Goal: Information Seeking & Learning: Understand process/instructions

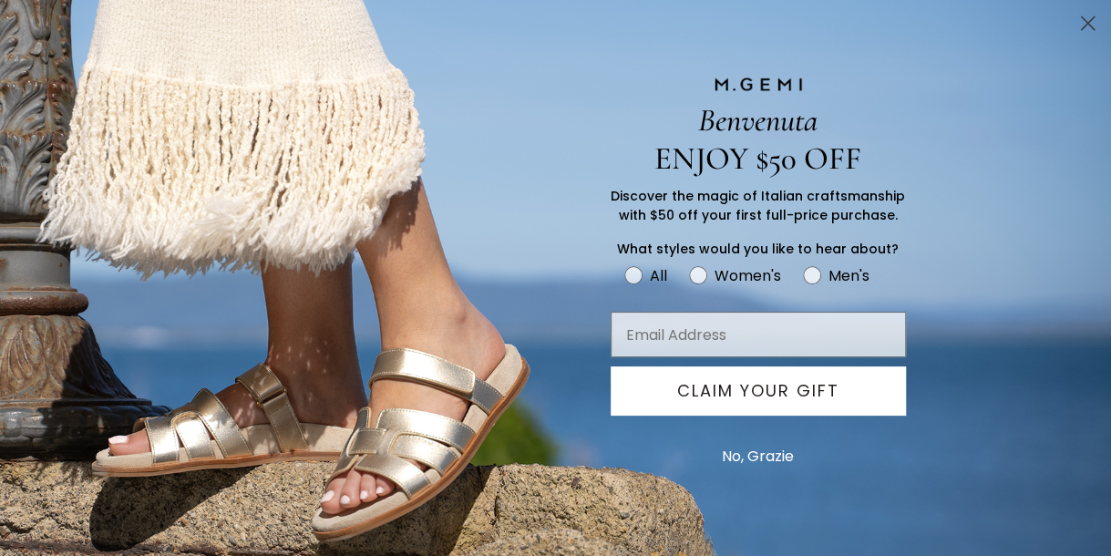
click at [1079, 20] on circle "Close dialog" at bounding box center [1087, 23] width 30 height 30
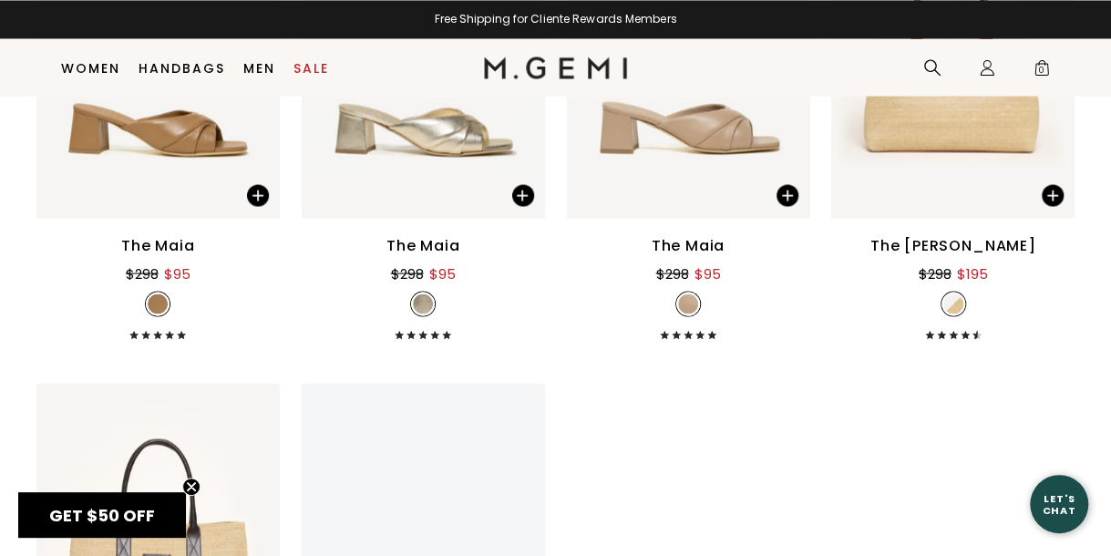
scroll to position [5450, 0]
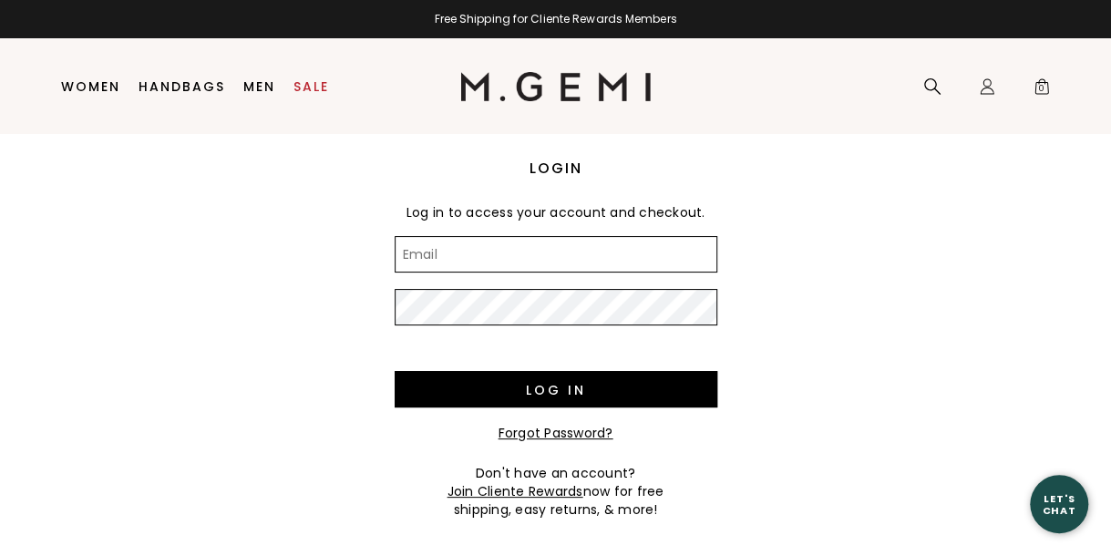
click at [554, 256] on input "Email" at bounding box center [555, 254] width 322 height 36
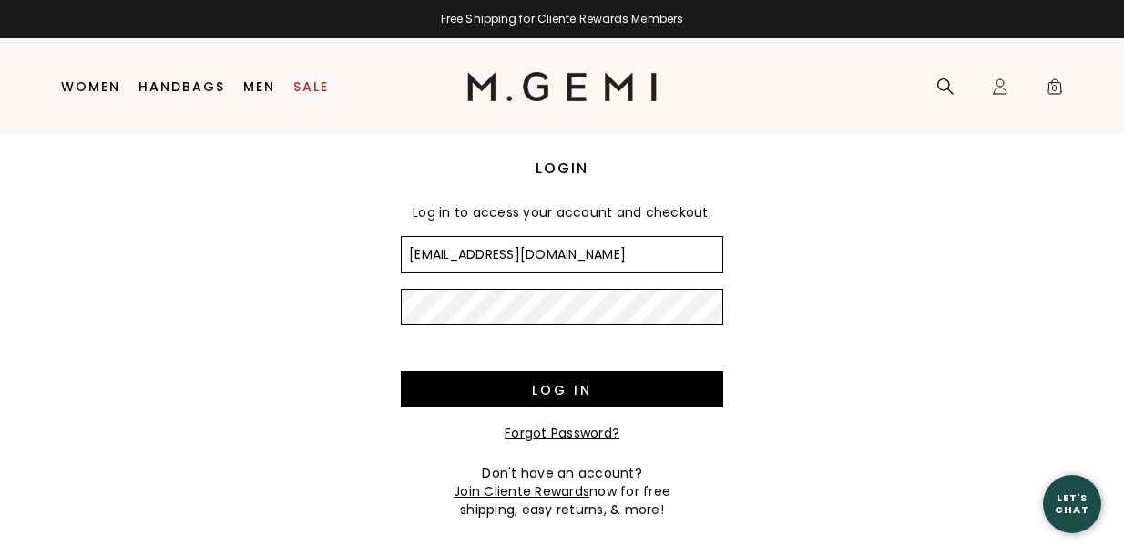
type input "errogoff@gmail.com"
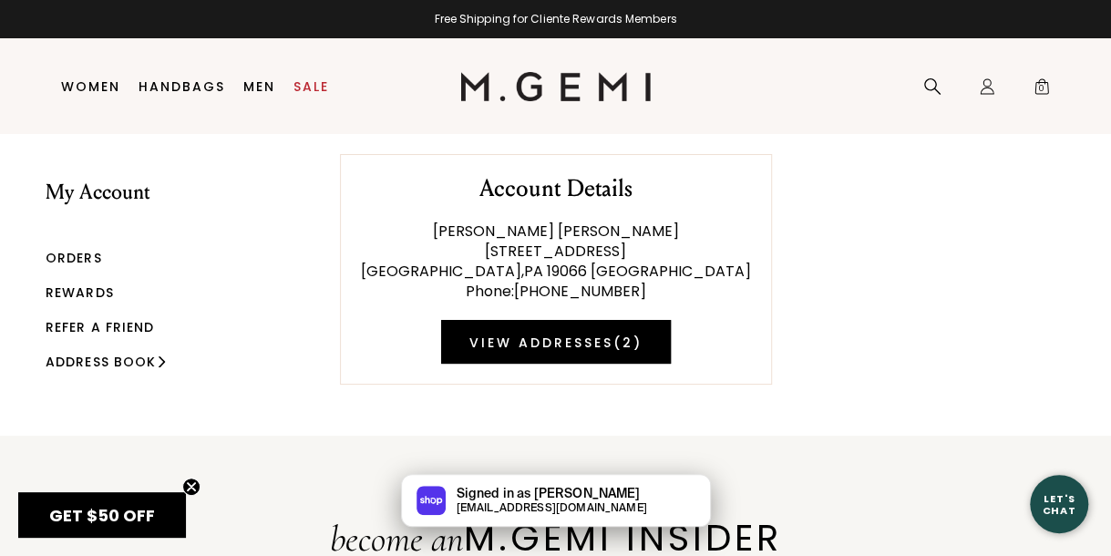
click at [66, 258] on link "Orders" at bounding box center [74, 258] width 56 height 18
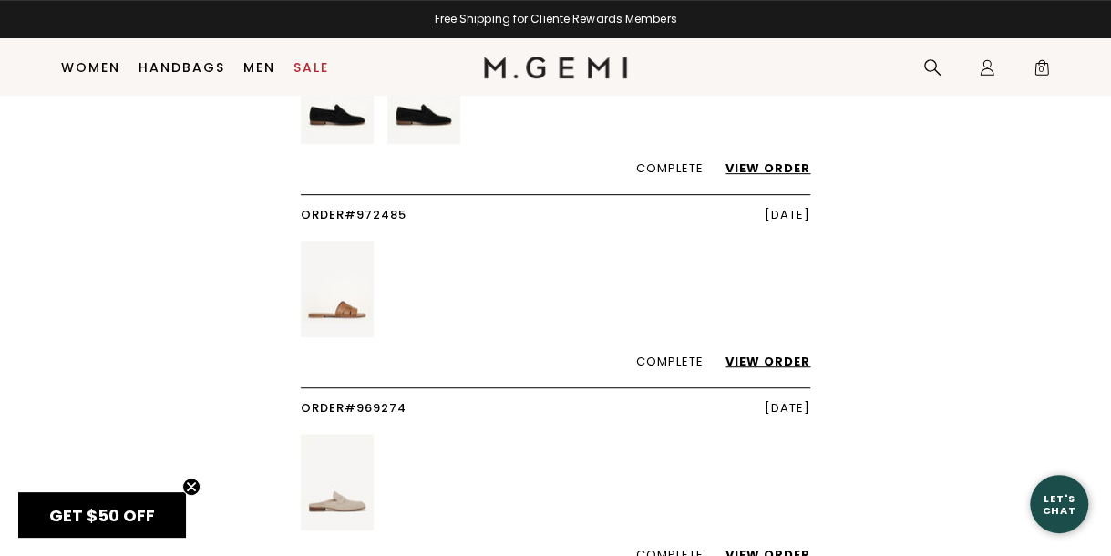
scroll to position [367, 0]
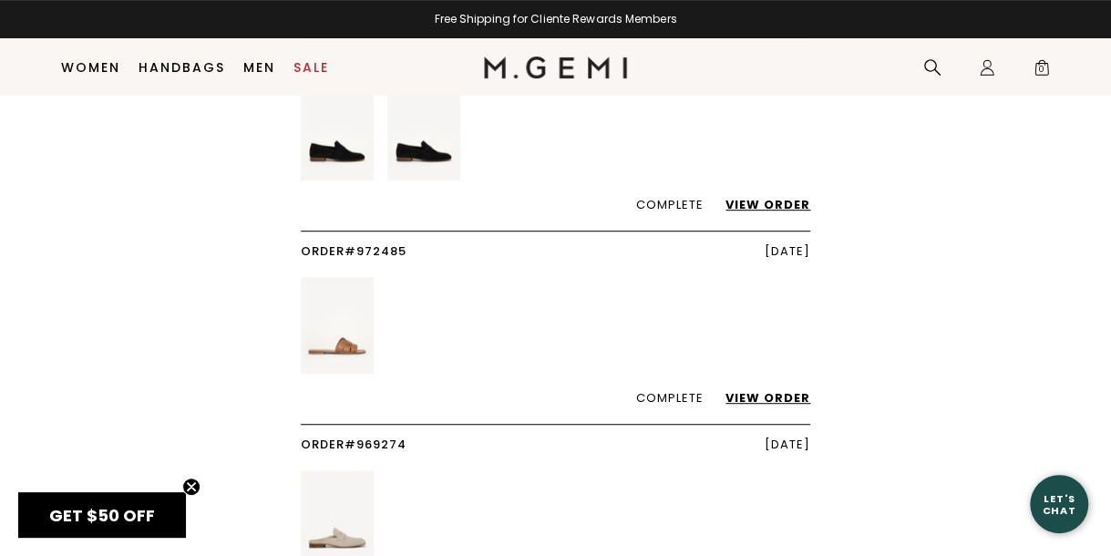
click at [772, 201] on link "View Order" at bounding box center [758, 204] width 103 height 17
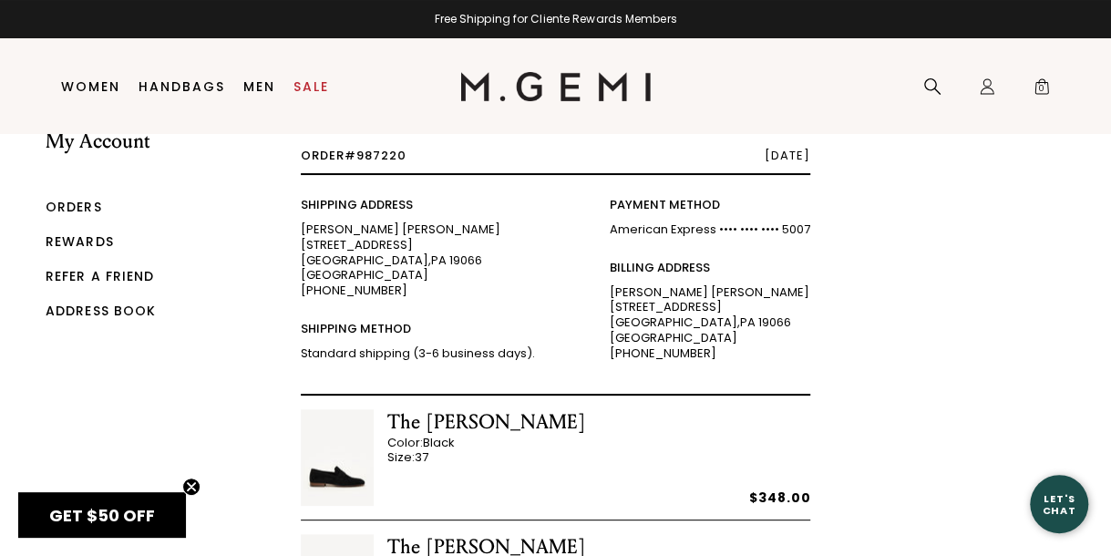
scroll to position [55, 0]
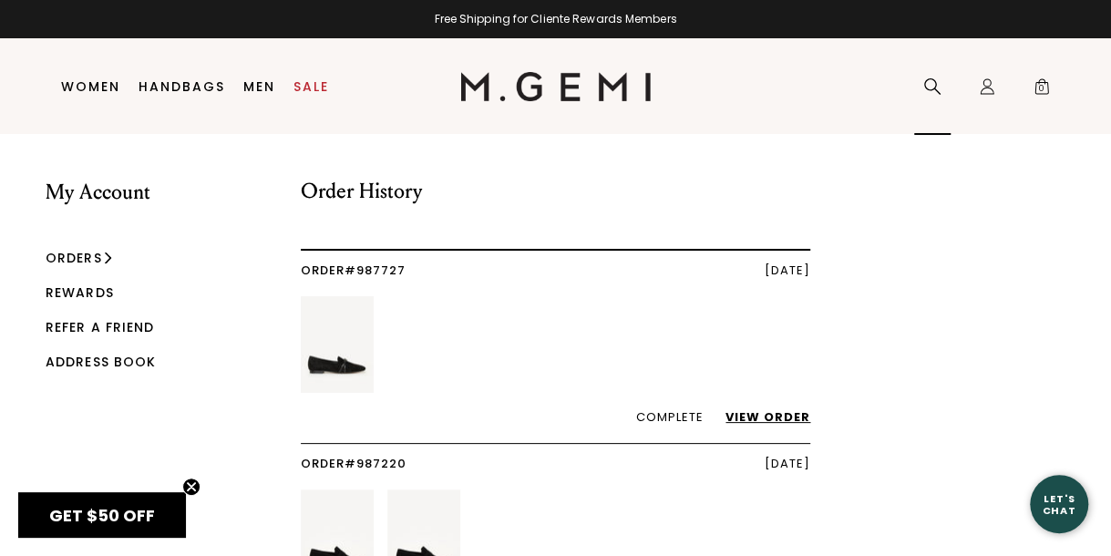
click at [929, 92] on icon at bounding box center [932, 86] width 18 height 18
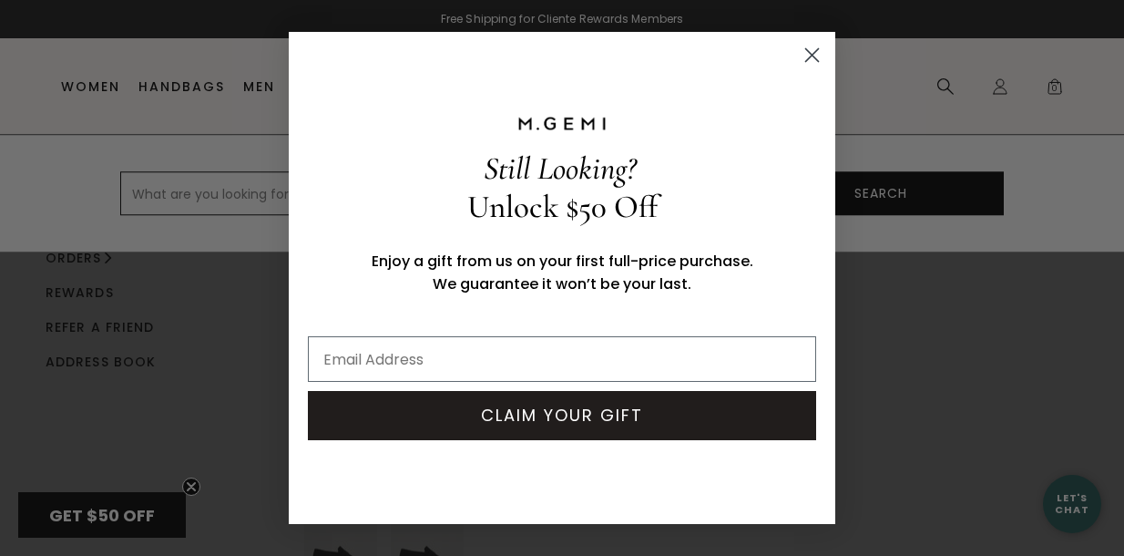
click at [805, 69] on icon "Close dialog" at bounding box center [812, 55] width 32 height 32
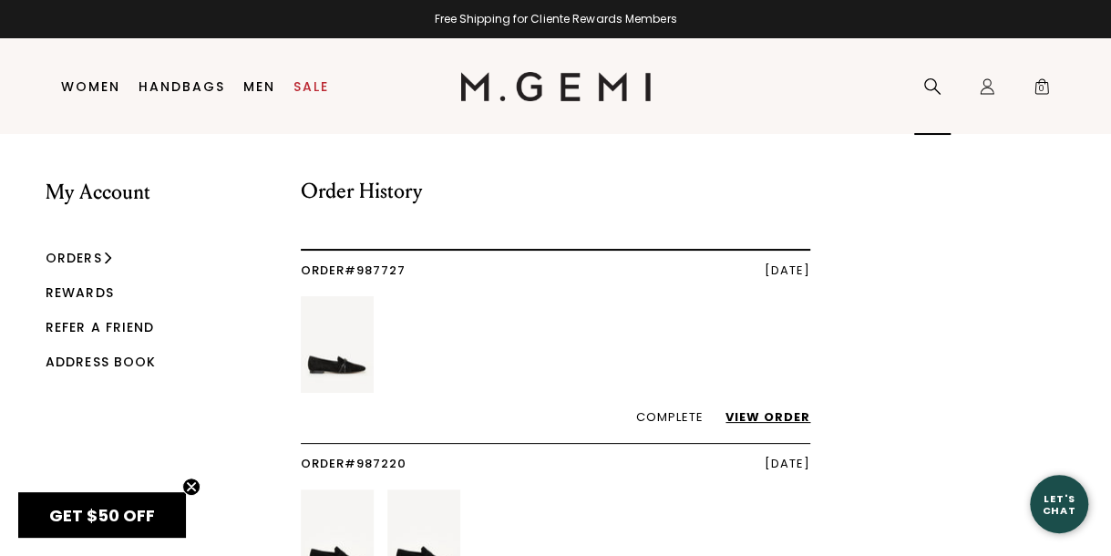
click at [920, 83] on div "Search" at bounding box center [932, 87] width 36 height 96
click at [938, 85] on icon at bounding box center [932, 86] width 18 height 18
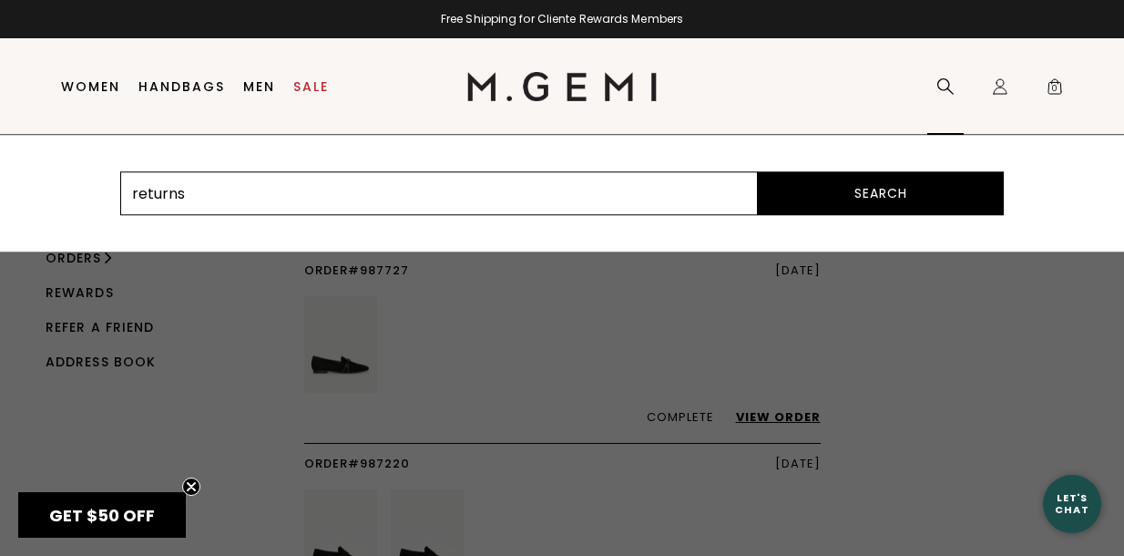
type input "returns"
click at [878, 194] on button "Search" at bounding box center [881, 193] width 246 height 44
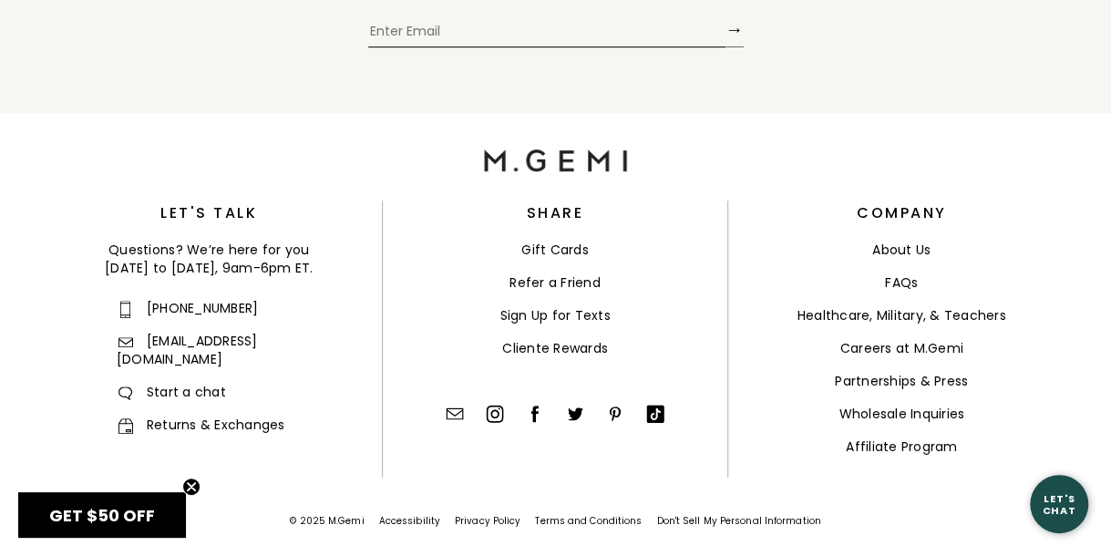
scroll to position [521, 0]
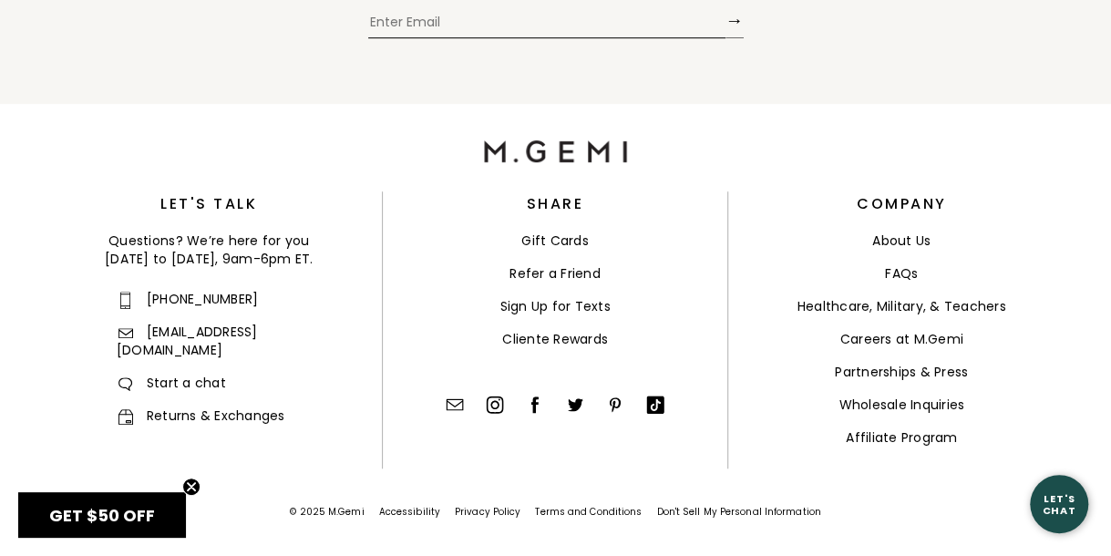
click at [213, 406] on link "Returns & Exchanges" at bounding box center [201, 415] width 169 height 18
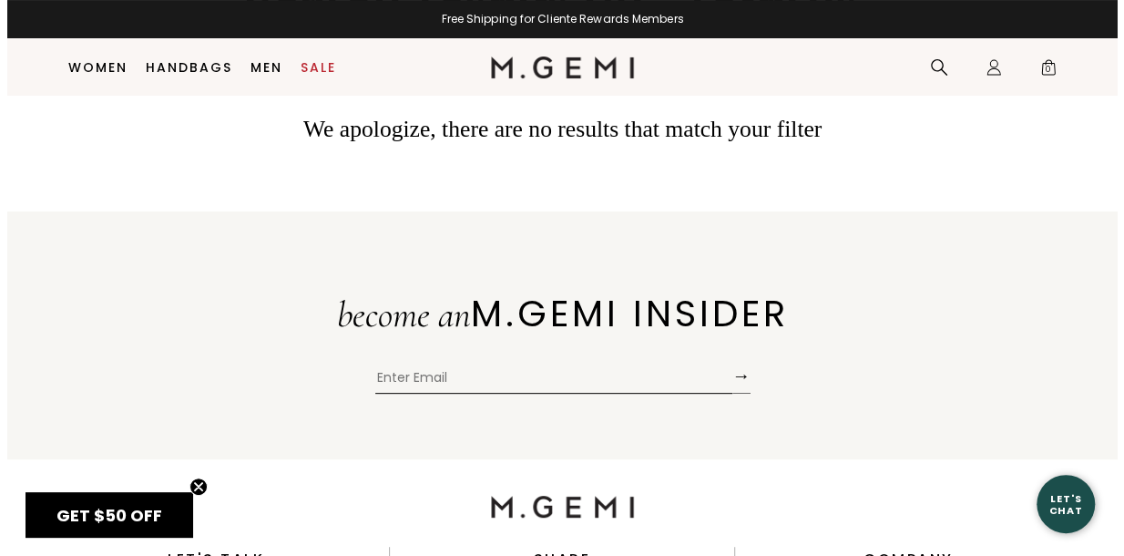
scroll to position [106, 0]
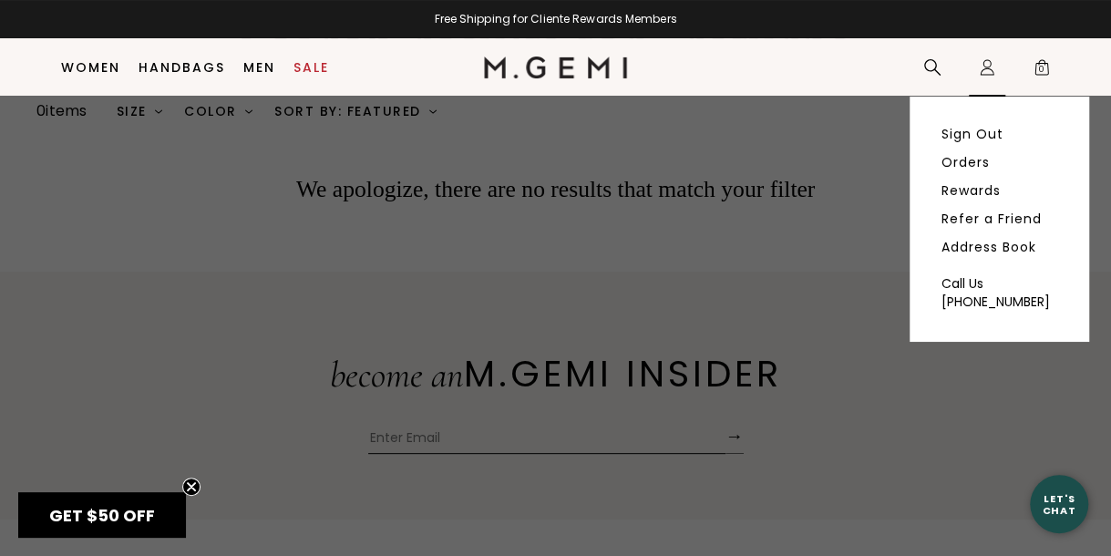
click at [976, 77] on div "Icons/20x20/profile@2x Sign Out Orders Rewards Refer a Friend Address Book Call…" at bounding box center [986, 67] width 36 height 57
click at [946, 159] on link "Orders" at bounding box center [965, 162] width 48 height 16
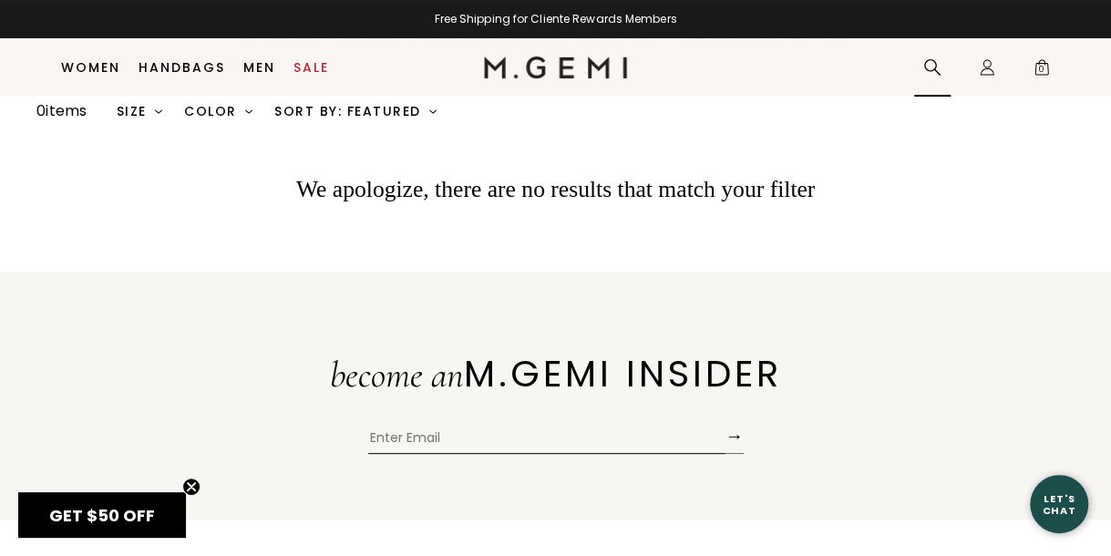
click at [942, 74] on div "Search" at bounding box center [932, 67] width 36 height 57
click at [935, 65] on icon at bounding box center [932, 67] width 16 height 16
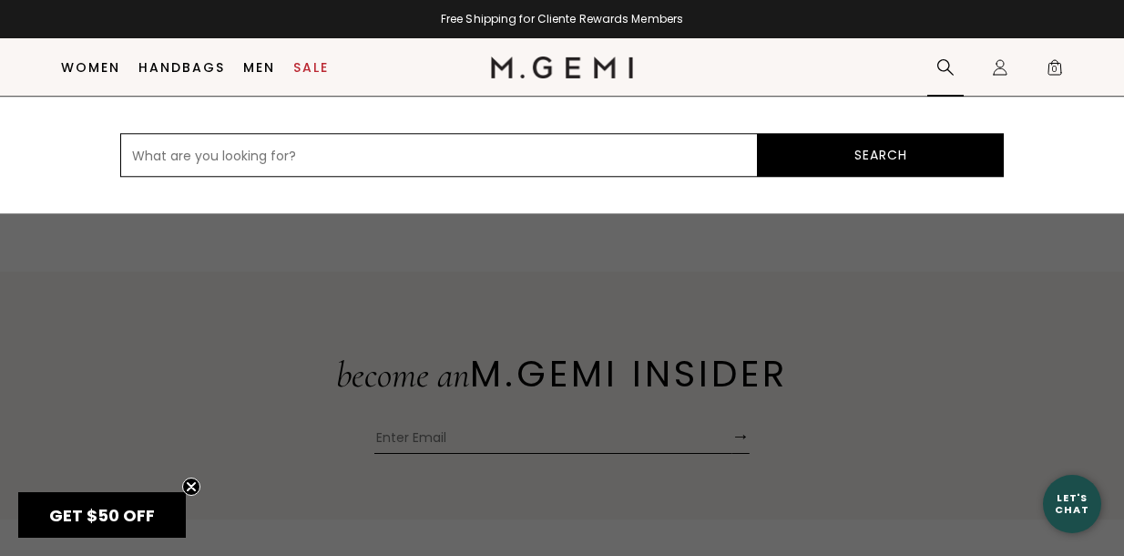
type input "t"
type input "return"
click at [758, 133] on button "Search" at bounding box center [881, 155] width 246 height 44
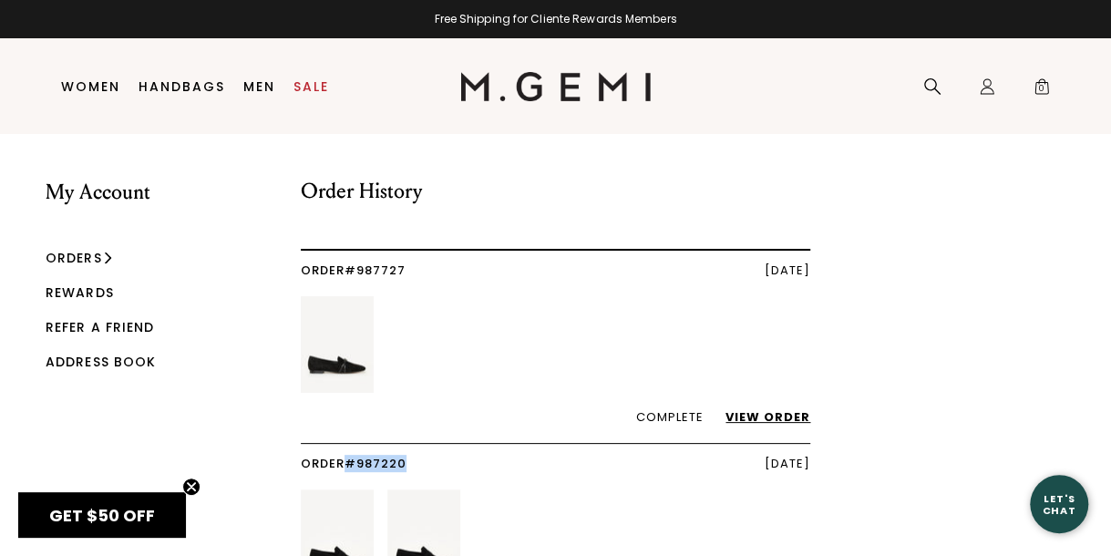
drag, startPoint x: 422, startPoint y: 458, endPoint x: 352, endPoint y: 460, distance: 70.2
click at [352, 460] on div "Order #987220 August 17, 2025" at bounding box center [556, 464] width 510 height 14
copy link "#987220"
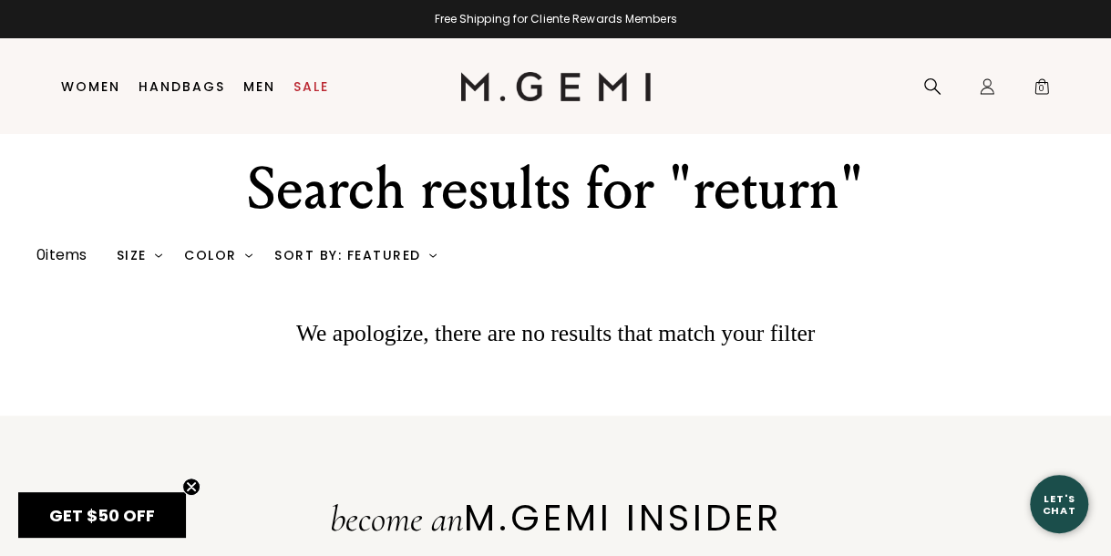
click at [1046, 496] on div "Let's Chat" at bounding box center [1058, 503] width 58 height 23
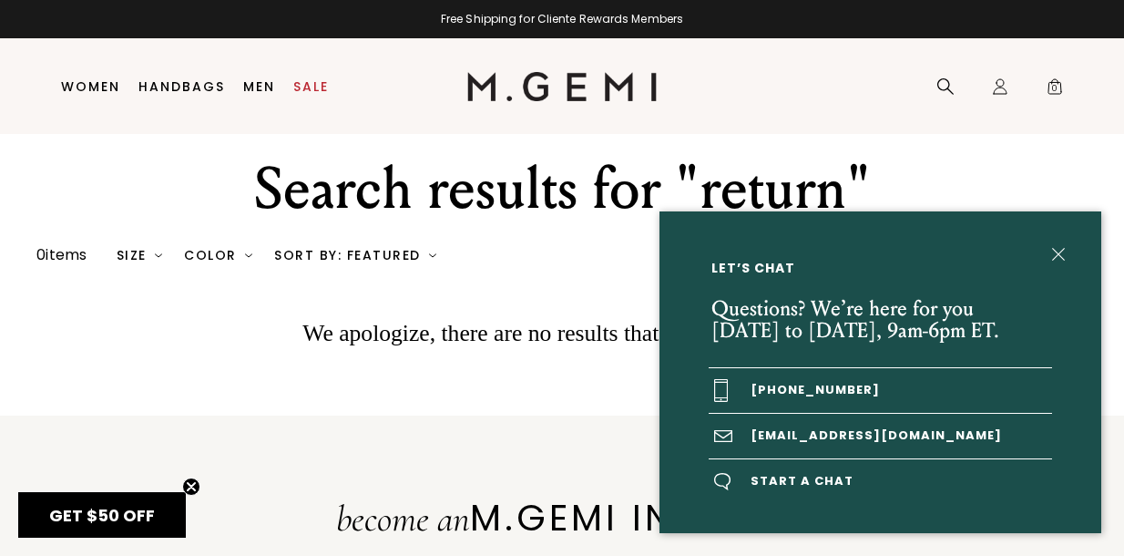
click at [1059, 251] on img at bounding box center [1058, 254] width 13 height 13
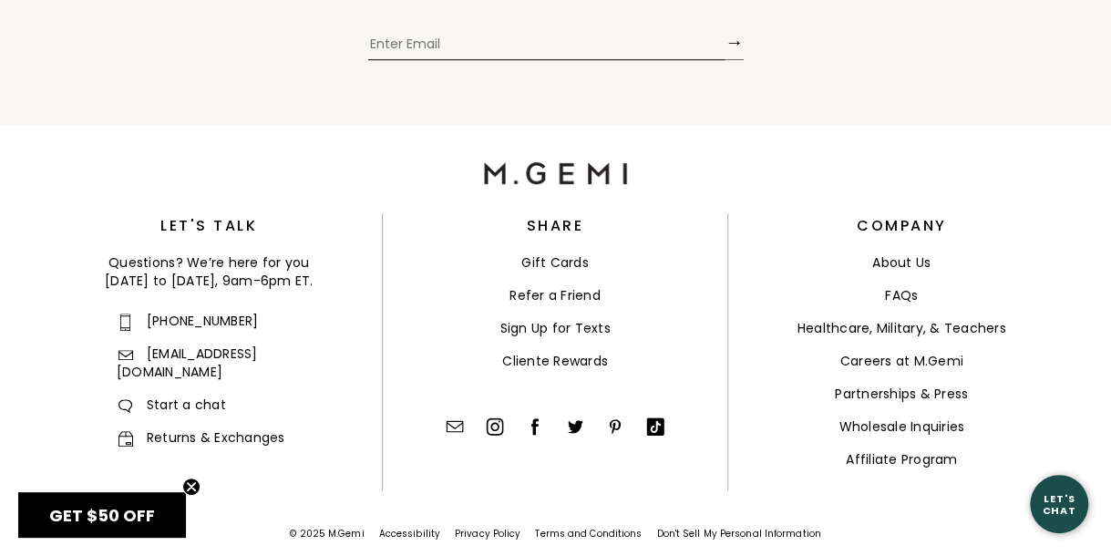
scroll to position [521, 0]
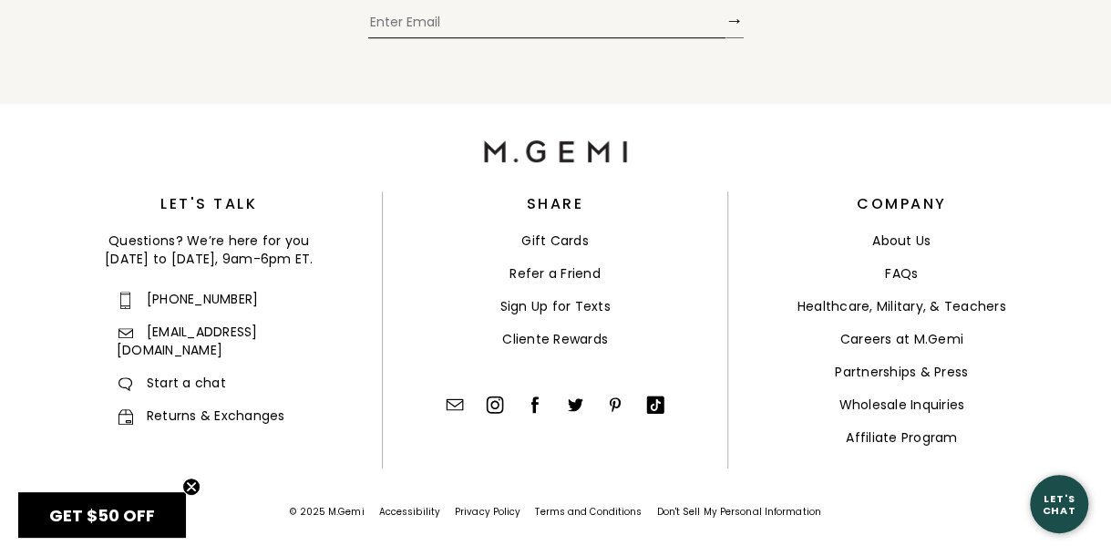
click at [907, 281] on link "FAQs" at bounding box center [901, 273] width 33 height 18
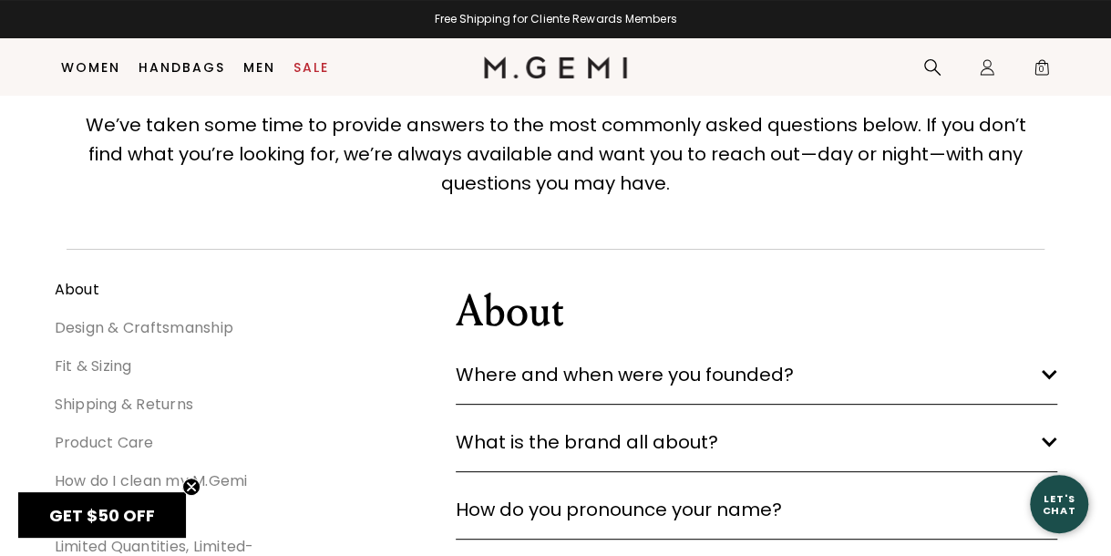
scroll to position [295, 0]
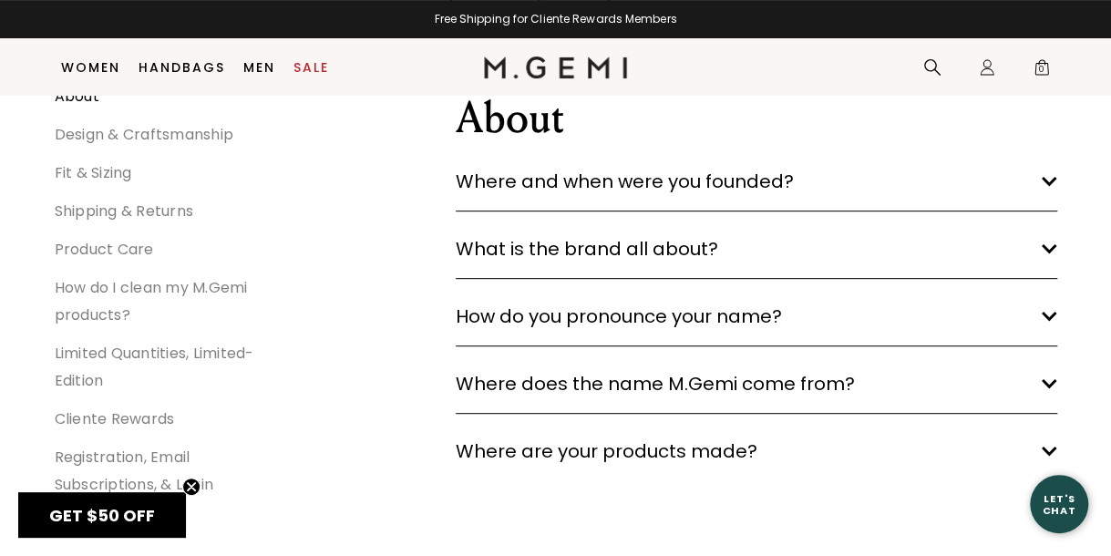
click at [74, 210] on link "Shipping & Returns" at bounding box center [124, 210] width 139 height 21
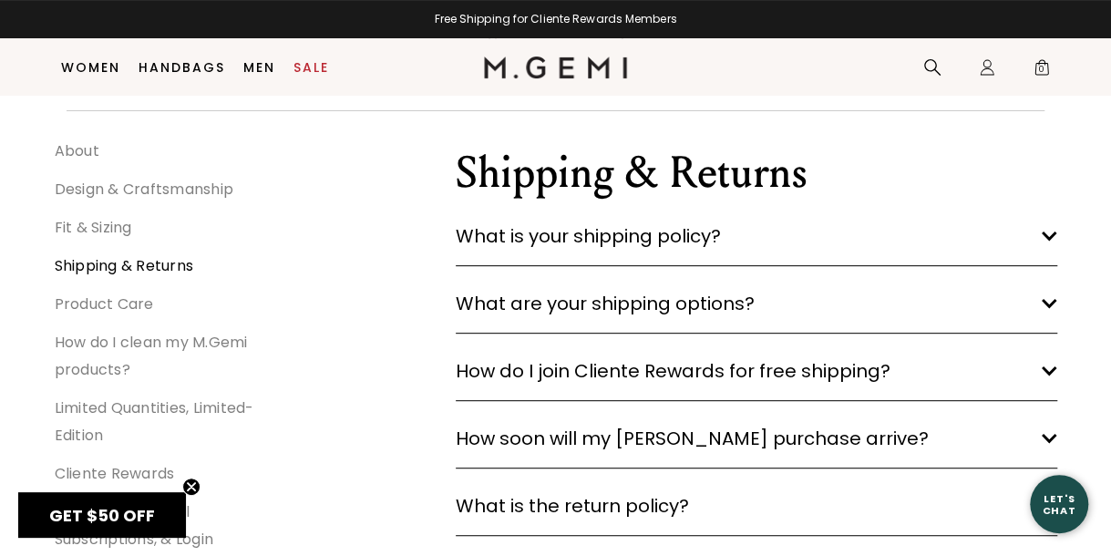
scroll to position [234, 0]
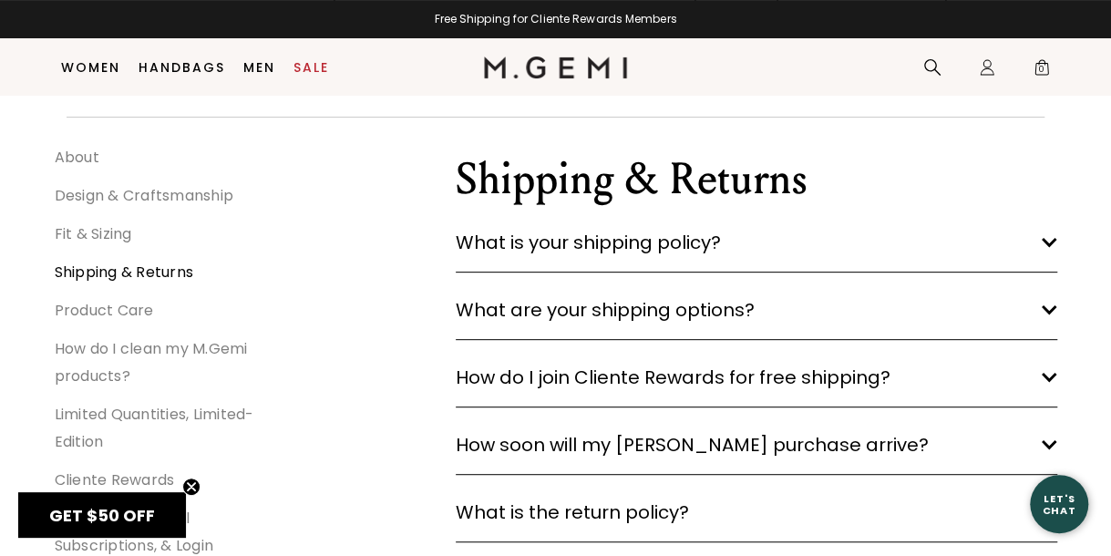
click at [672, 491] on div "What is the return policy? arrow down Exchanges and returns are available for e…" at bounding box center [756, 508] width 601 height 67
click at [663, 502] on span "What is the return policy?" at bounding box center [572, 511] width 233 height 29
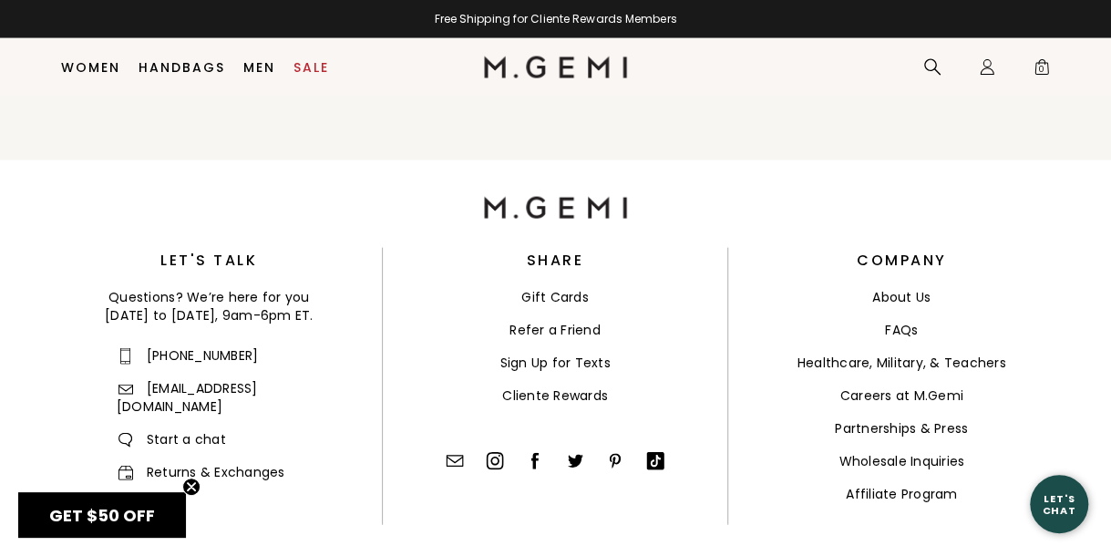
scroll to position [1808, 0]
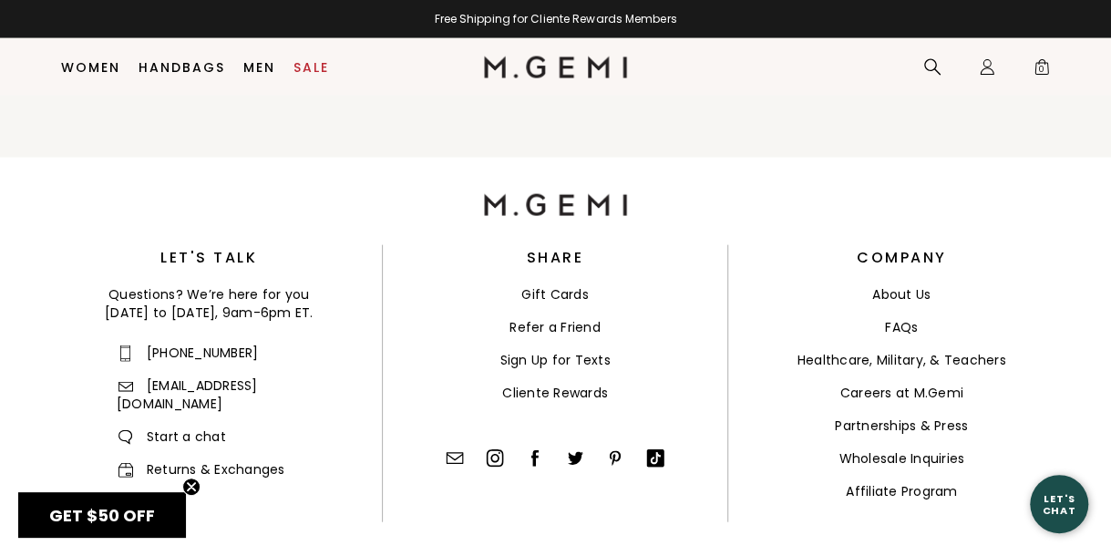
click at [233, 460] on link "Returns & Exchanges" at bounding box center [201, 469] width 169 height 18
